Goal: Information Seeking & Learning: Learn about a topic

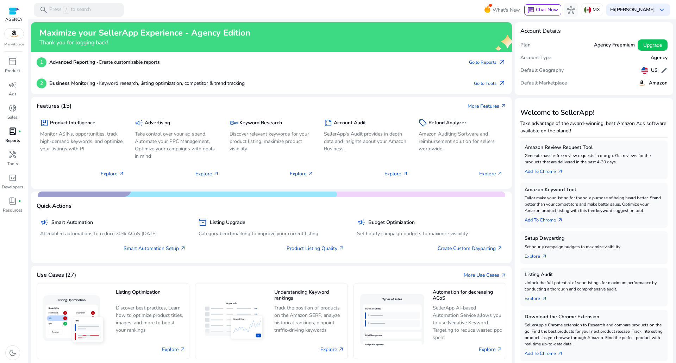
click at [14, 138] on p "Reports" at bounding box center [12, 140] width 15 height 6
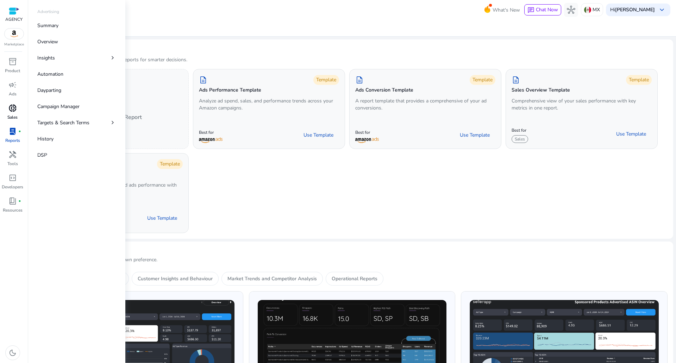
click at [9, 114] on p "Sales" at bounding box center [12, 117] width 10 height 6
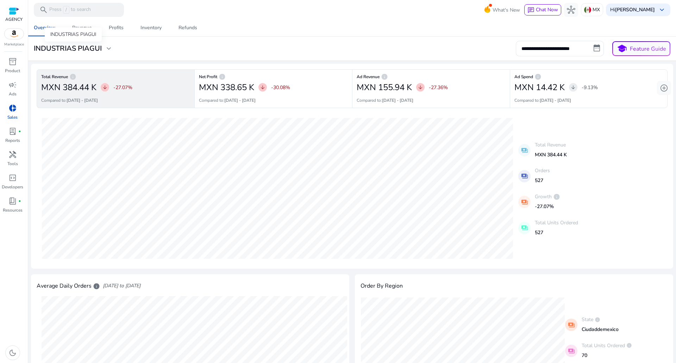
click at [52, 50] on h3 "INDUSTRIAS PIAGUI" at bounding box center [68, 48] width 68 height 8
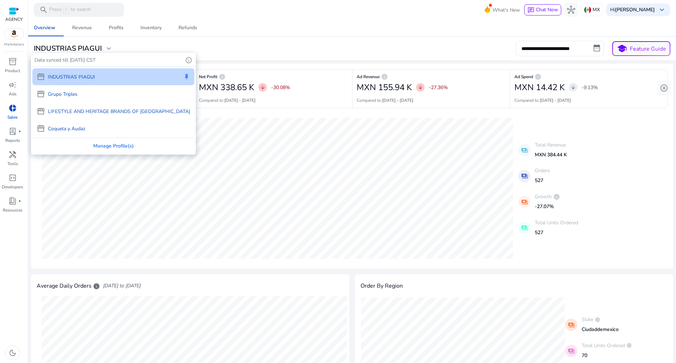
click at [74, 129] on p "Coqueta y Audaz" at bounding box center [66, 128] width 37 height 7
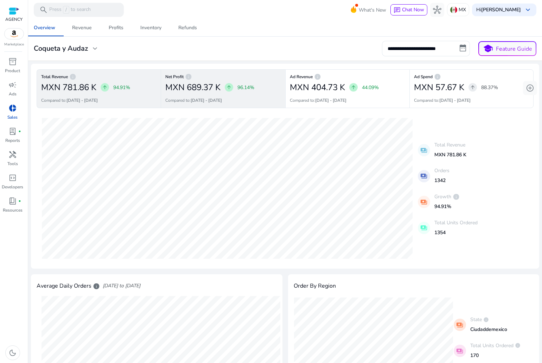
drag, startPoint x: 283, startPoint y: 74, endPoint x: 277, endPoint y: 71, distance: 7.1
click at [277, 71] on div "Total Revenue info MXN 781.86 K arrow_upward 94.91% Compared to: [DATE] - [DATE…" at bounding box center [285, 91] width 497 height 44
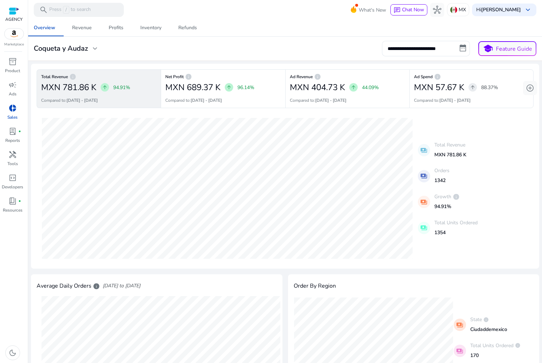
click at [197, 63] on div "**********" at bounding box center [285, 307] width 508 height 576
click at [199, 69] on div "Total Revenue info MXN 781.86 K arrow_upward 94.91% Compared to: [DATE] - [DATE…" at bounding box center [285, 166] width 508 height 205
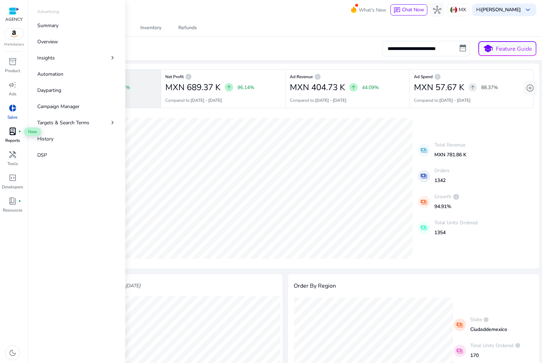
click at [16, 132] on span "lab_profile" at bounding box center [12, 131] width 8 height 8
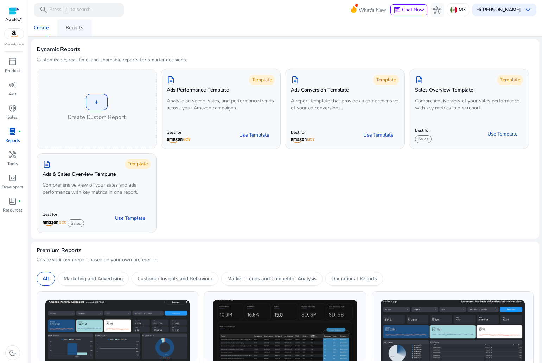
click at [80, 30] on div "Reports" at bounding box center [75, 27] width 18 height 5
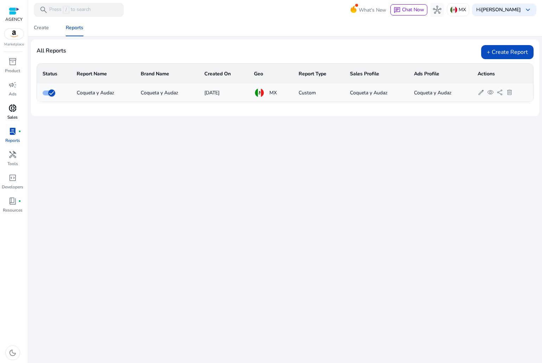
click at [18, 113] on div "donut_small" at bounding box center [13, 107] width 20 height 11
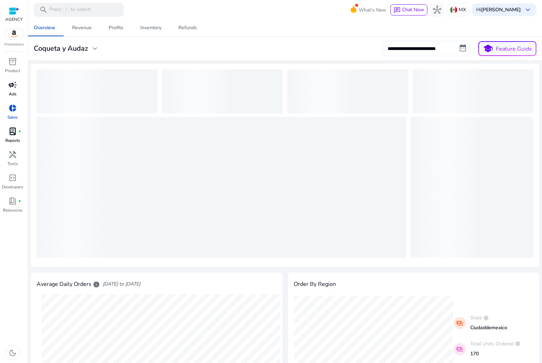
click at [13, 94] on p "Ads" at bounding box center [13, 94] width 8 height 6
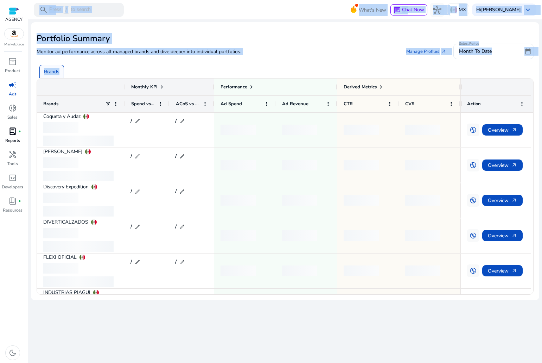
click at [265, 53] on div "Monitor ad performance across all managed brands and dive deeper into individua…" at bounding box center [285, 51] width 497 height 15
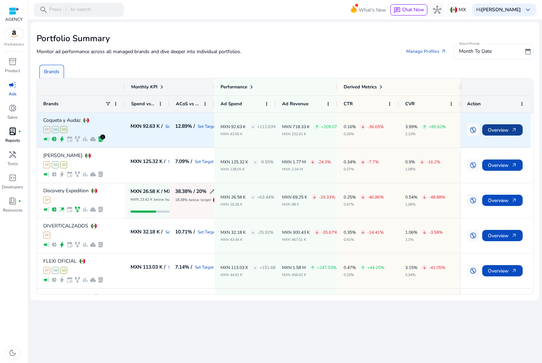
click at [498, 128] on span "Overview arrow_outward" at bounding box center [502, 130] width 29 height 14
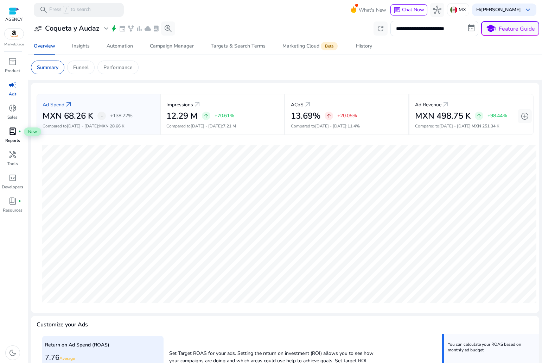
click at [9, 134] on span "lab_profile" at bounding box center [12, 131] width 8 height 8
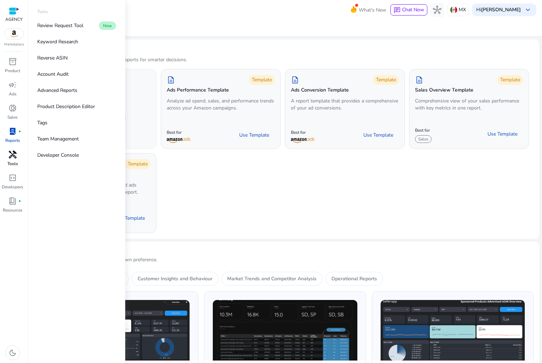
click at [12, 153] on span "handyman" at bounding box center [12, 154] width 8 height 8
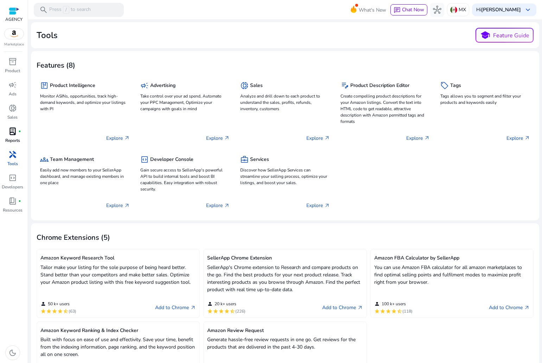
click at [9, 139] on p "Reports" at bounding box center [12, 140] width 15 height 6
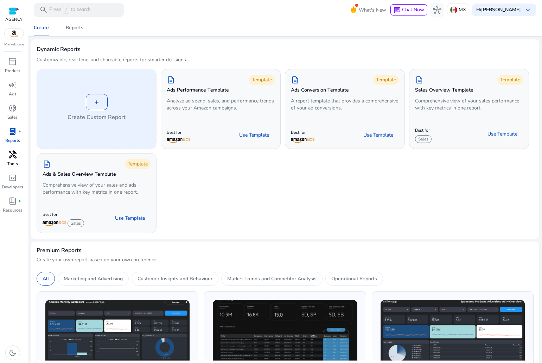
click at [85, 112] on div "+ Create Custom Report" at bounding box center [96, 108] width 119 height 79
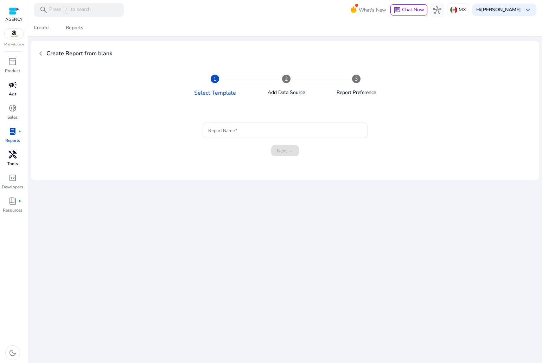
click at [18, 84] on div "campaign" at bounding box center [13, 84] width 20 height 11
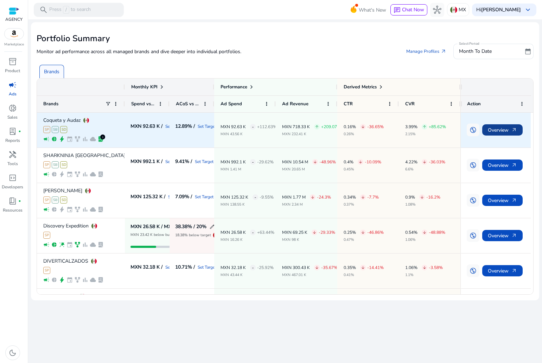
click at [489, 127] on span "Overview arrow_outward" at bounding box center [502, 130] width 29 height 14
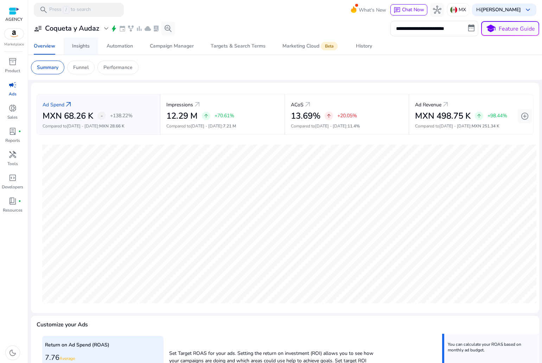
click at [85, 41] on span "Insights" at bounding box center [81, 46] width 18 height 17
